Goal: Information Seeking & Learning: Learn about a topic

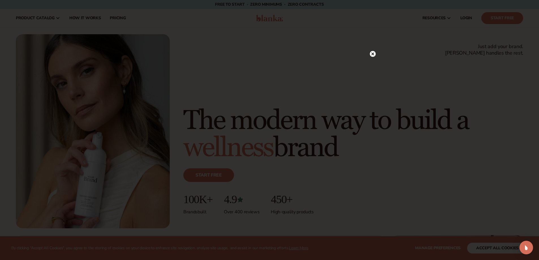
click at [374, 53] on icon at bounding box center [372, 54] width 3 height 3
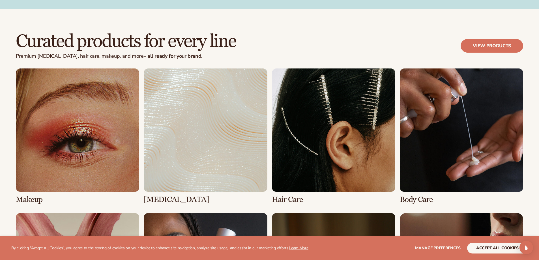
scroll to position [1131, 0]
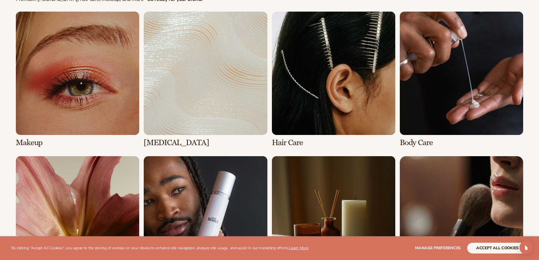
click at [81, 109] on link "1 / 8" at bounding box center [77, 79] width 123 height 135
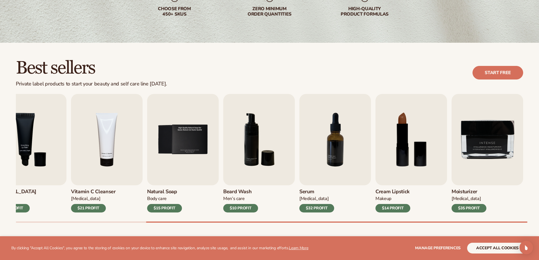
scroll to position [170, 0]
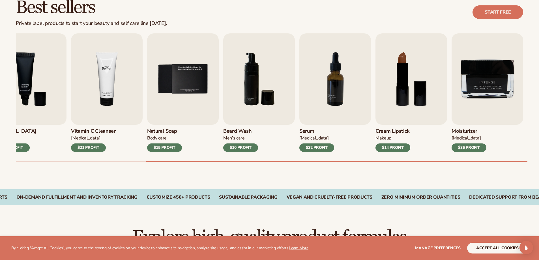
click at [104, 96] on img "4 / 9" at bounding box center [107, 78] width 72 height 91
click at [101, 147] on div "$21 PROFIT" at bounding box center [88, 147] width 35 height 8
click at [177, 101] on img "5 / 9" at bounding box center [183, 78] width 72 height 91
click at [174, 147] on div "$15 PROFIT" at bounding box center [164, 147] width 35 height 8
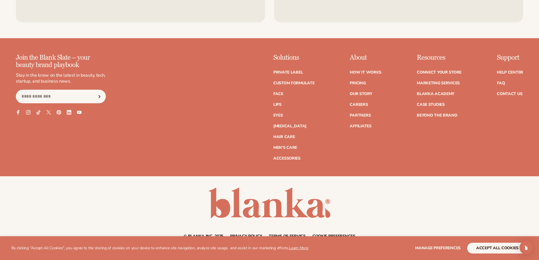
scroll to position [1116, 0]
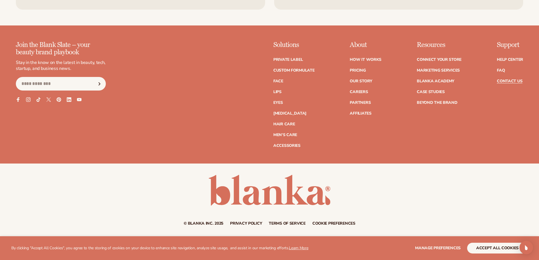
click at [508, 81] on link "Contact Us" at bounding box center [509, 81] width 25 height 4
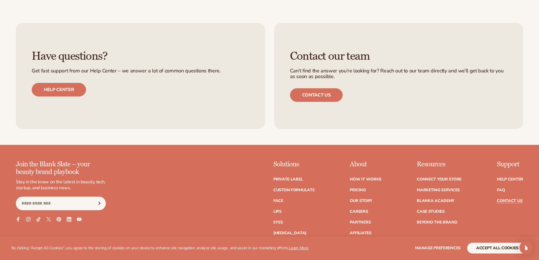
scroll to position [396, 0]
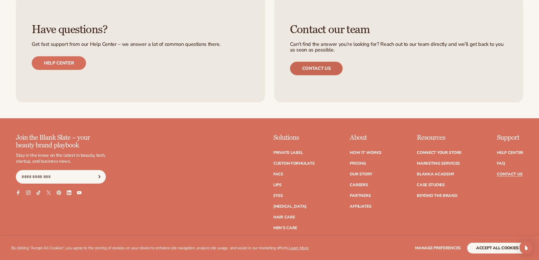
click at [324, 68] on link "Contact us" at bounding box center [316, 69] width 53 height 14
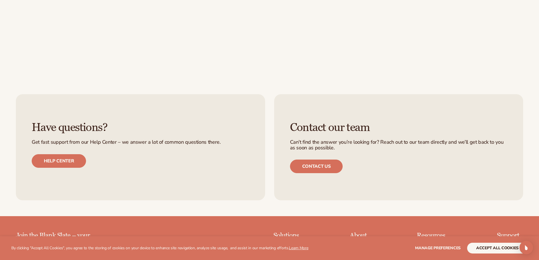
scroll to position [396, 0]
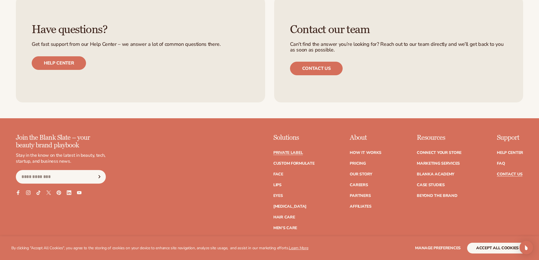
click at [297, 152] on link "Private label" at bounding box center [287, 153] width 29 height 4
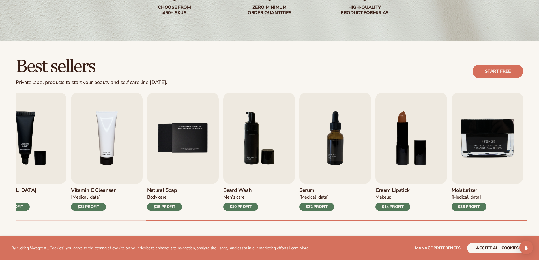
scroll to position [141, 0]
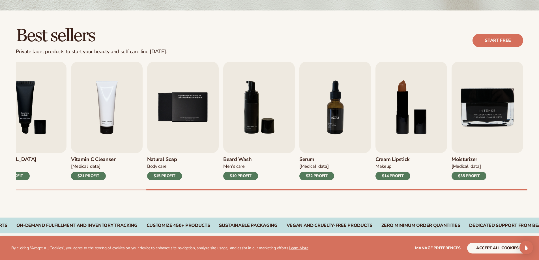
click at [332, 116] on img "7 / 9" at bounding box center [335, 107] width 72 height 91
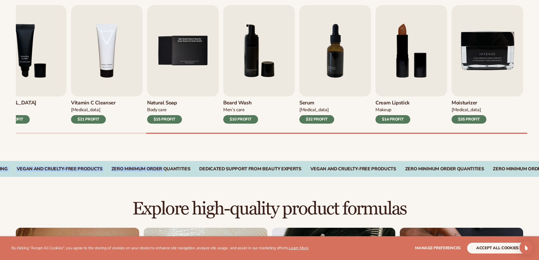
drag, startPoint x: 243, startPoint y: 167, endPoint x: 273, endPoint y: 173, distance: 30.8
click at [273, 173] on div "Dedicated Support From Beauty Experts On-Demand Fulfillment and Inventory Track…" at bounding box center [269, 169] width 539 height 16
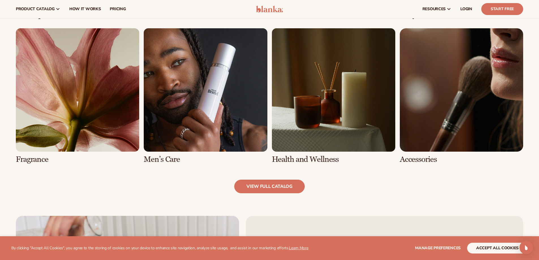
scroll to position [537, 0]
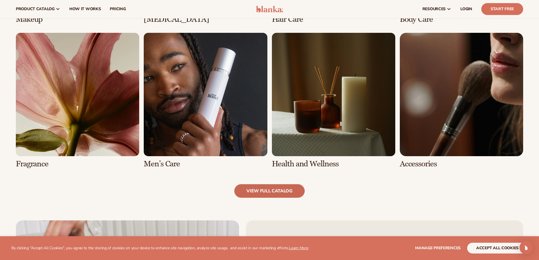
click at [273, 193] on link "view full catalog" at bounding box center [269, 191] width 70 height 14
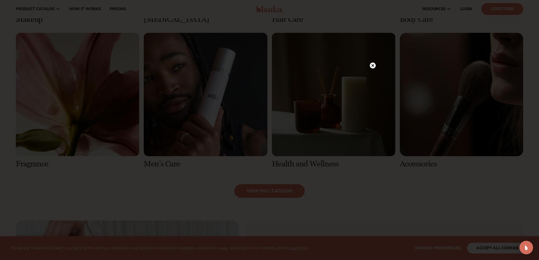
click at [372, 66] on icon at bounding box center [372, 65] width 3 height 3
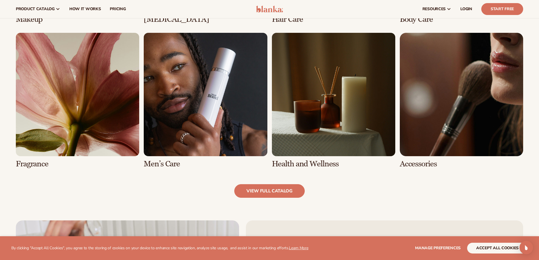
click at [87, 122] on link "5 / 8" at bounding box center [77, 100] width 123 height 135
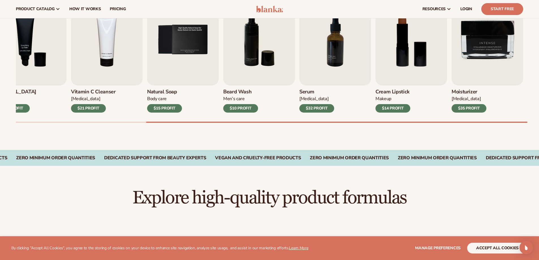
scroll to position [141, 0]
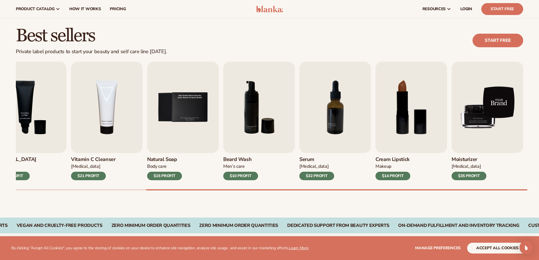
click at [484, 110] on img "9 / 9" at bounding box center [487, 107] width 72 height 91
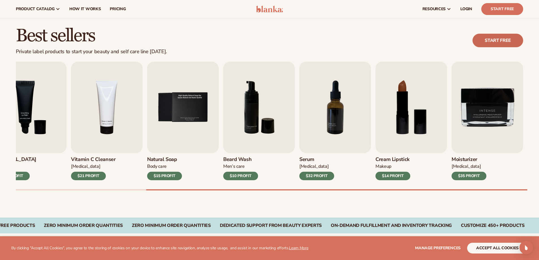
click at [490, 43] on link "Start free" at bounding box center [497, 41] width 51 height 14
click at [172, 177] on div "$15 PROFIT" at bounding box center [164, 176] width 35 height 8
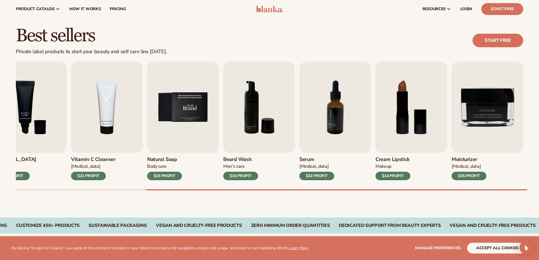
click at [192, 139] on img "5 / 9" at bounding box center [183, 107] width 72 height 91
